Goal: Task Accomplishment & Management: Manage account settings

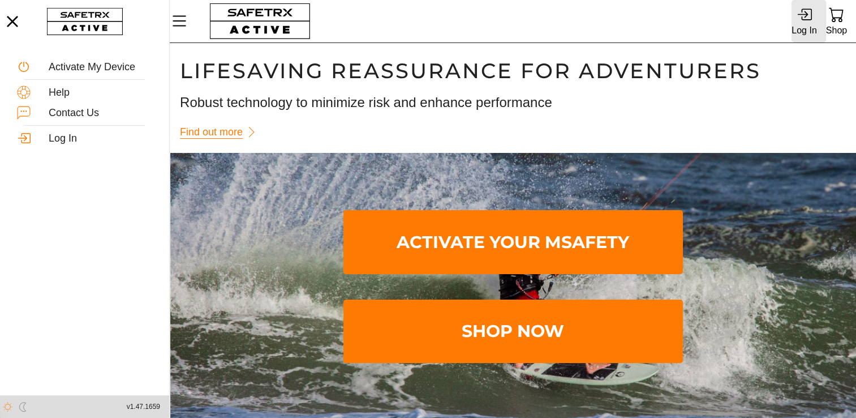
click at [806, 18] on icon at bounding box center [804, 14] width 15 height 15
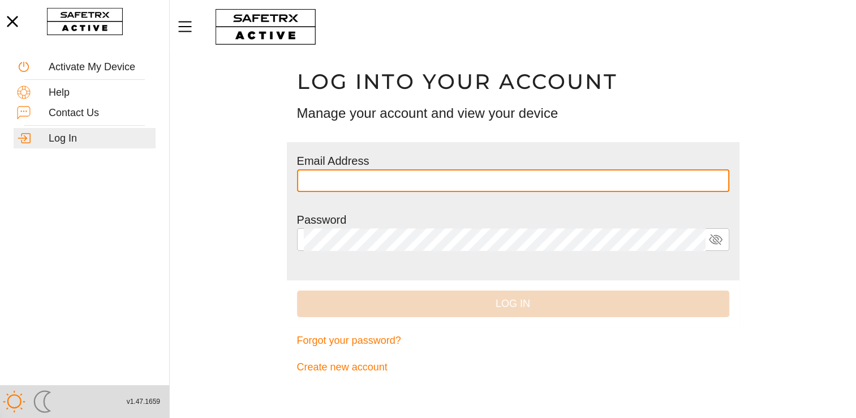
type input "**********"
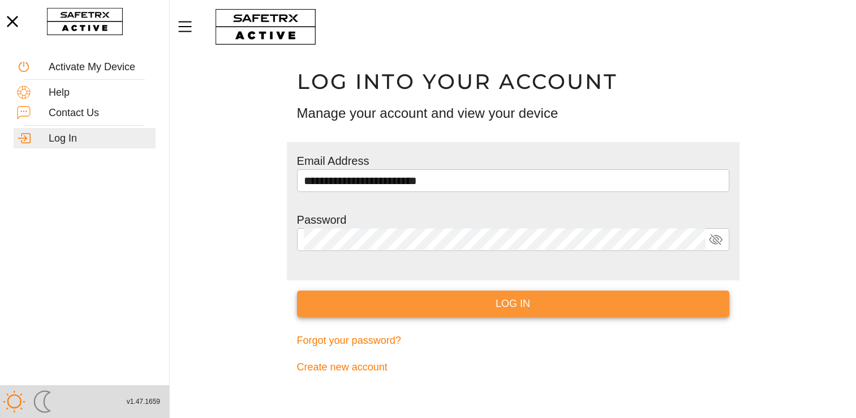
click at [500, 312] on button "Log In" at bounding box center [513, 303] width 432 height 27
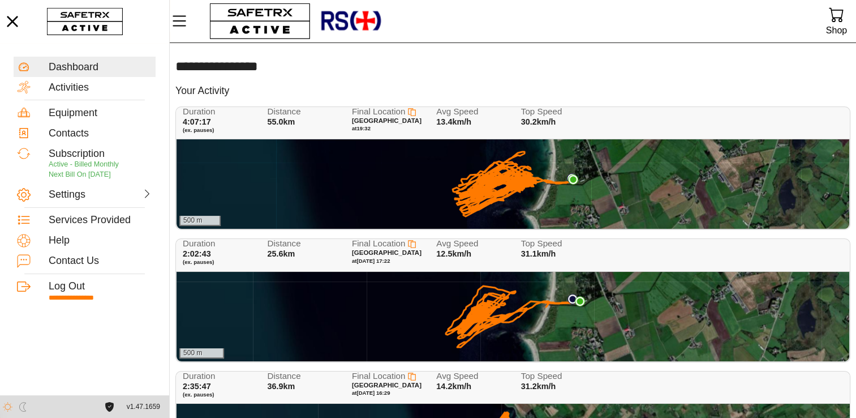
click at [481, 189] on icon at bounding box center [513, 184] width 121 height 65
